Goal: Information Seeking & Learning: Learn about a topic

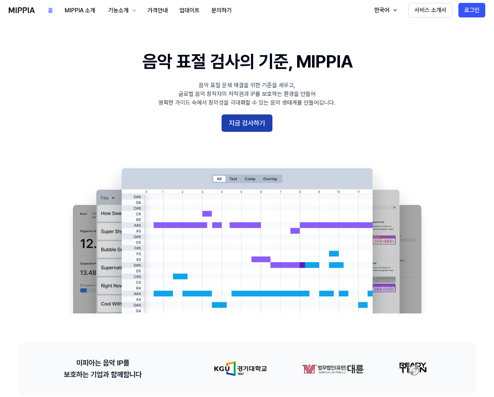
click at [265, 130] on button "지금 검사하기" at bounding box center [246, 122] width 51 height 17
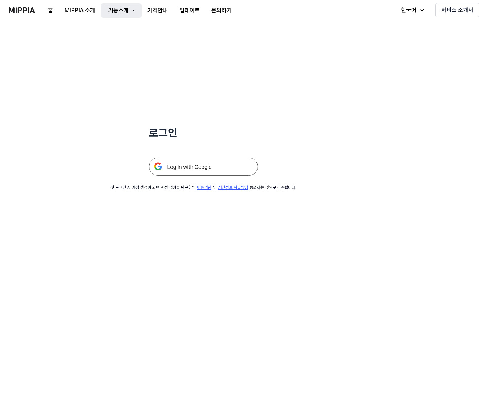
click at [109, 7] on div "기능소개" at bounding box center [118, 10] width 23 height 9
click at [125, 41] on link "모니터링" at bounding box center [121, 44] width 70 height 15
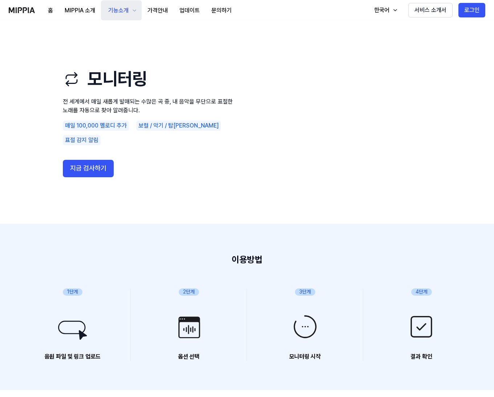
click at [126, 9] on div "기능소개" at bounding box center [118, 10] width 23 height 9
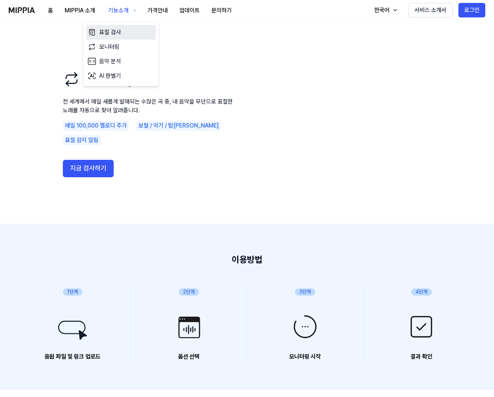
click at [116, 29] on link "표절 검사" at bounding box center [121, 32] width 70 height 15
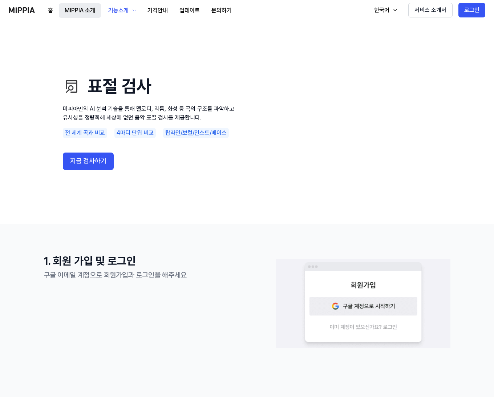
click at [94, 11] on button "MIPPIA 소개" at bounding box center [80, 10] width 42 height 15
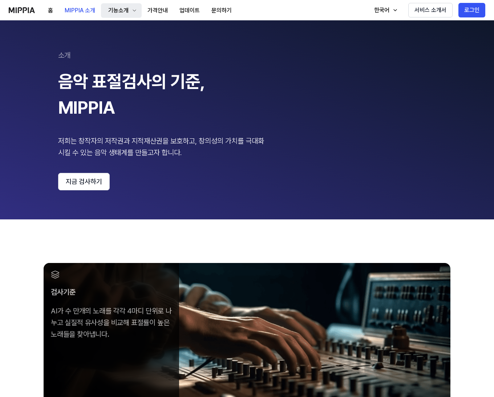
click at [129, 9] on div "기능소개" at bounding box center [118, 10] width 23 height 9
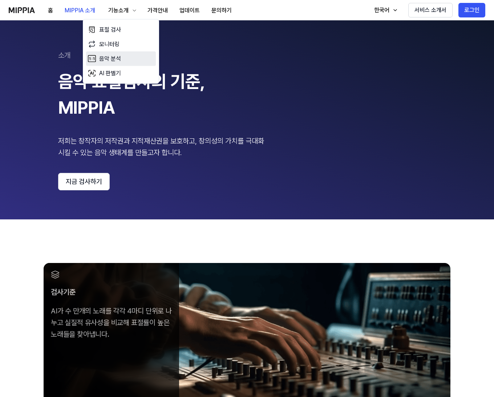
click at [131, 56] on link "음악 분석" at bounding box center [121, 59] width 70 height 15
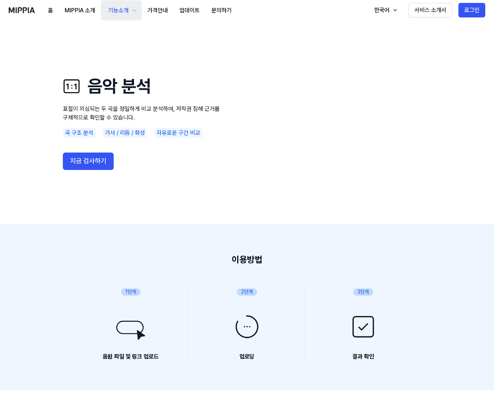
click at [121, 14] on div "기능소개" at bounding box center [118, 10] width 23 height 9
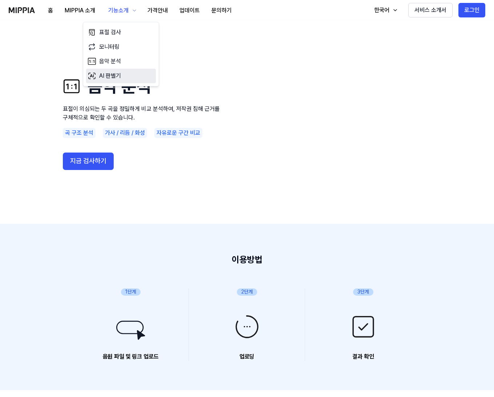
click at [114, 80] on link "AI 판별기" at bounding box center [121, 76] width 70 height 15
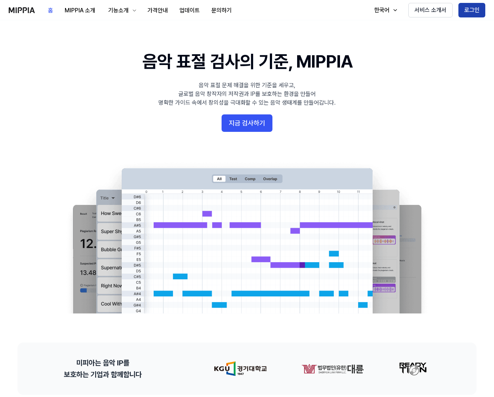
click at [473, 6] on button "로그인" at bounding box center [471, 10] width 27 height 15
